Goal: Obtain resource: Download file/media

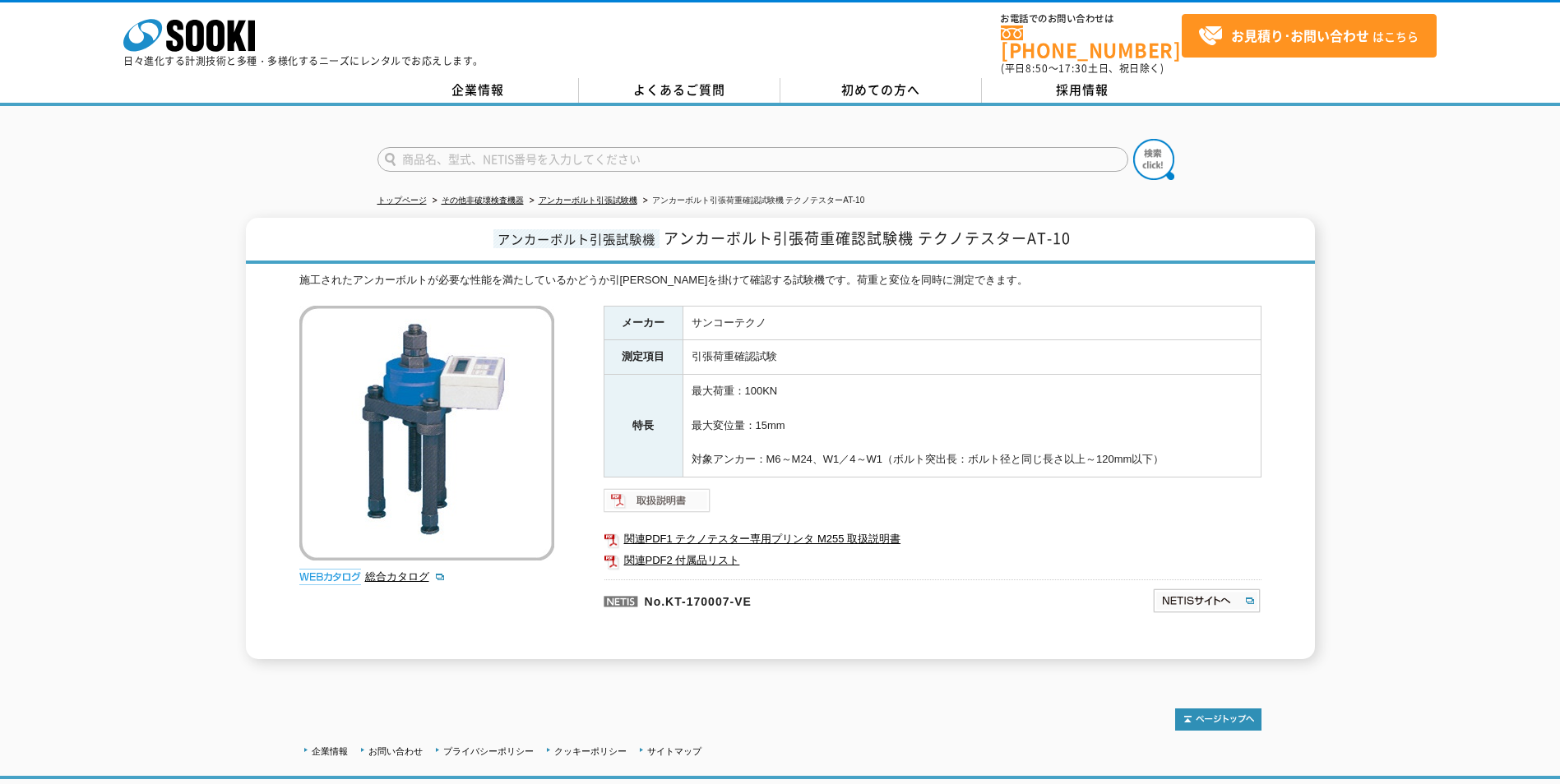
click at [669, 487] on img at bounding box center [658, 500] width 108 height 26
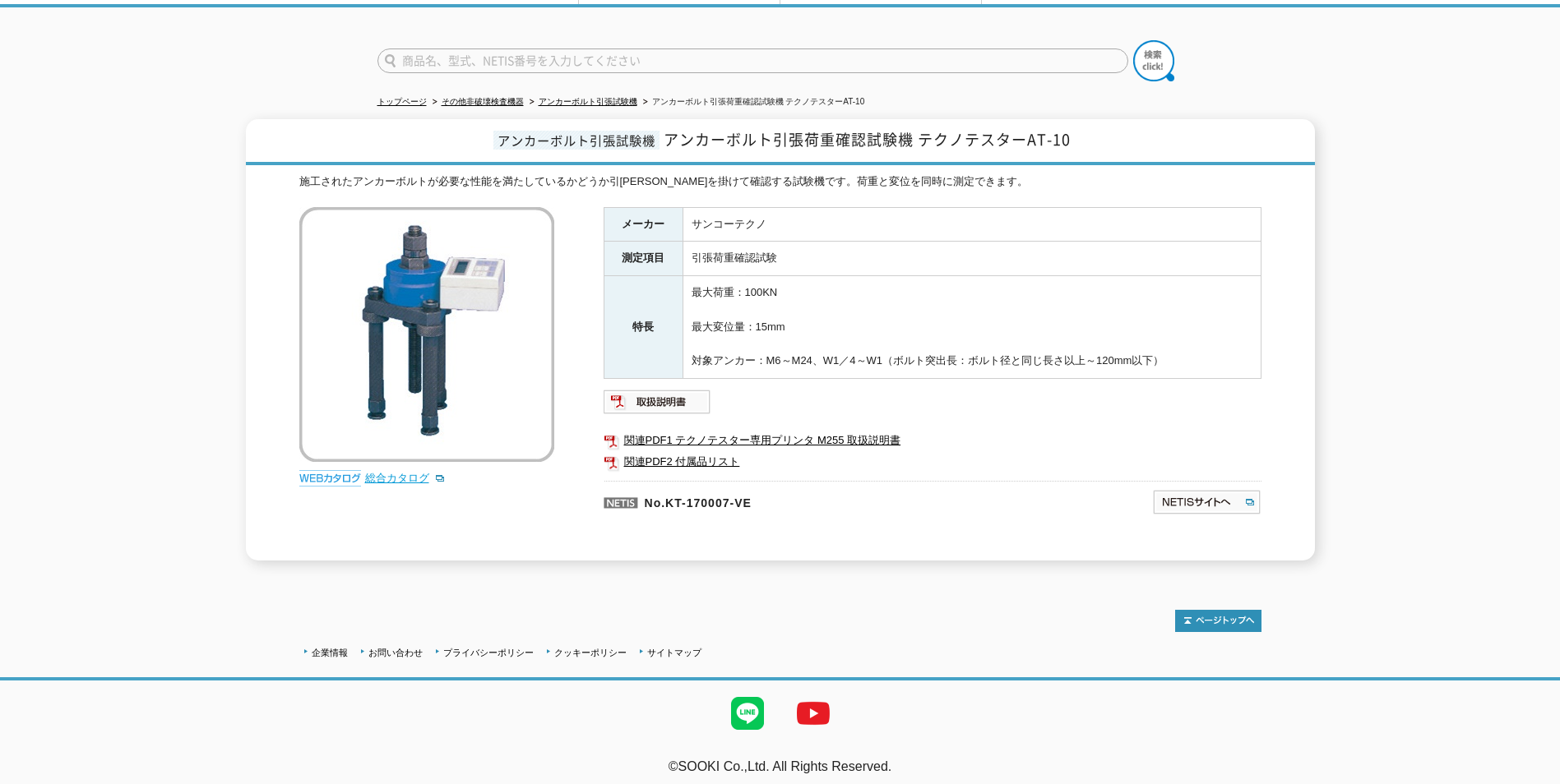
click at [395, 471] on link "総合カタログ" at bounding box center [405, 477] width 80 height 13
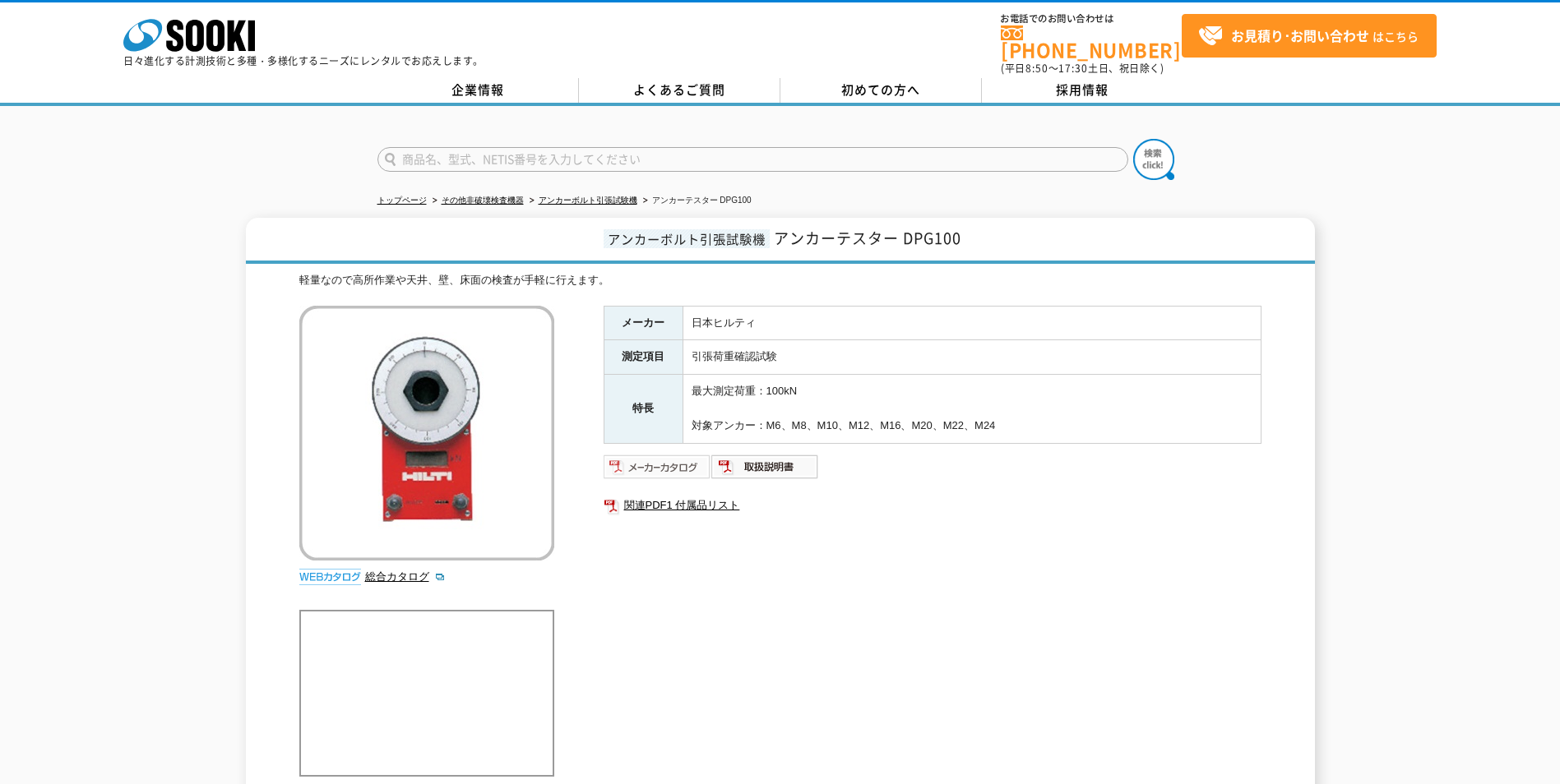
click at [667, 461] on img at bounding box center [658, 466] width 108 height 26
